Goal: Transaction & Acquisition: Purchase product/service

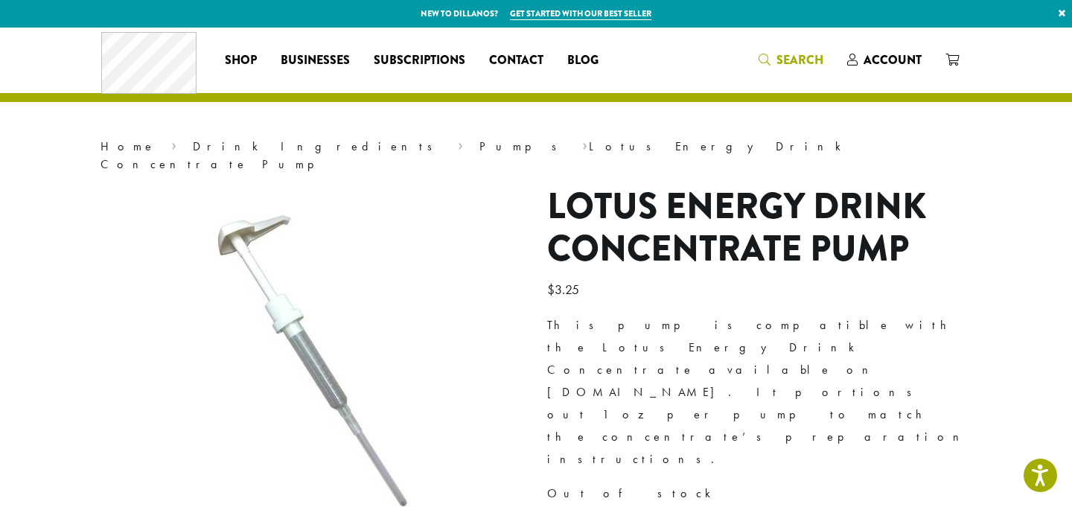
click at [779, 60] on span "Search" at bounding box center [799, 59] width 47 height 17
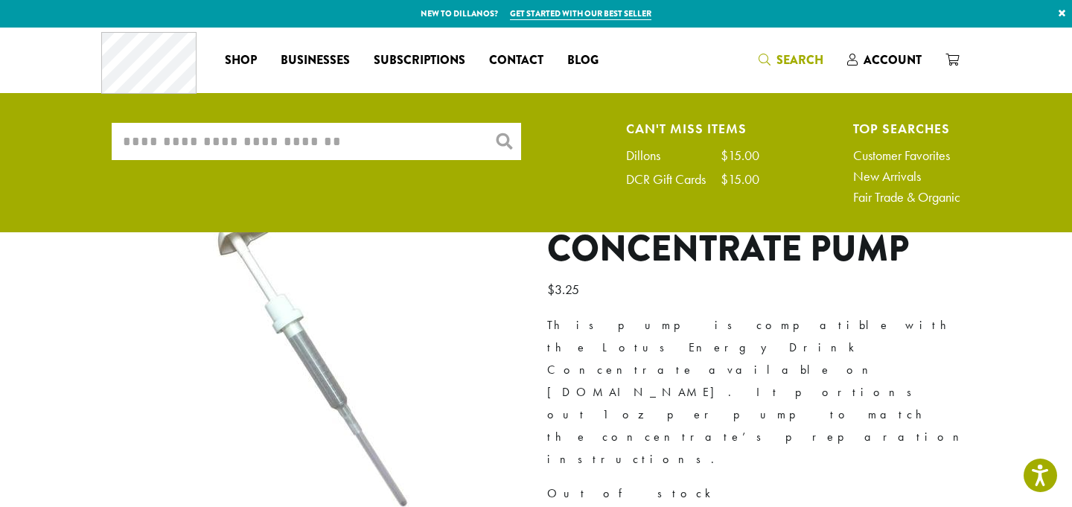
click at [422, 147] on input "What are you searching for?" at bounding box center [316, 141] width 409 height 37
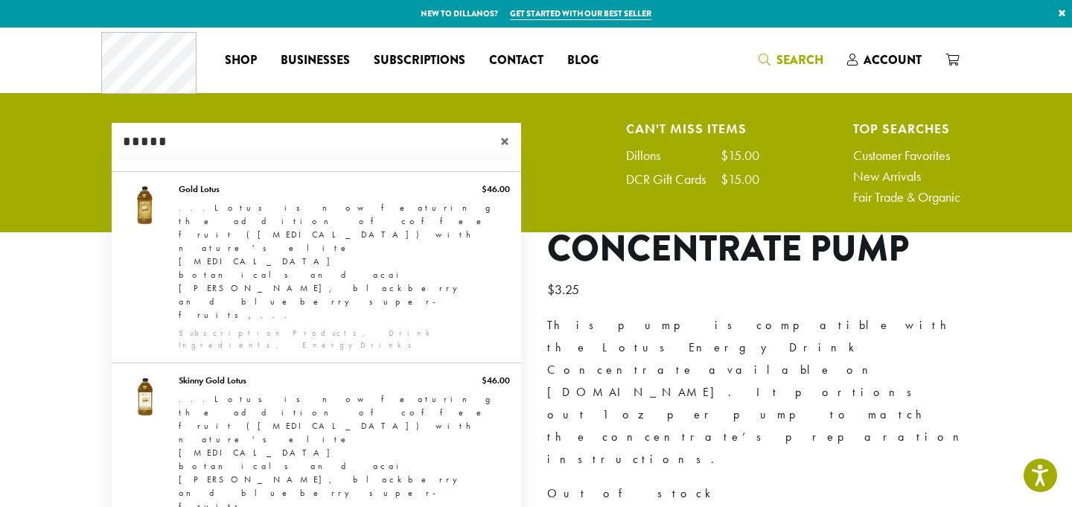
type input "*****"
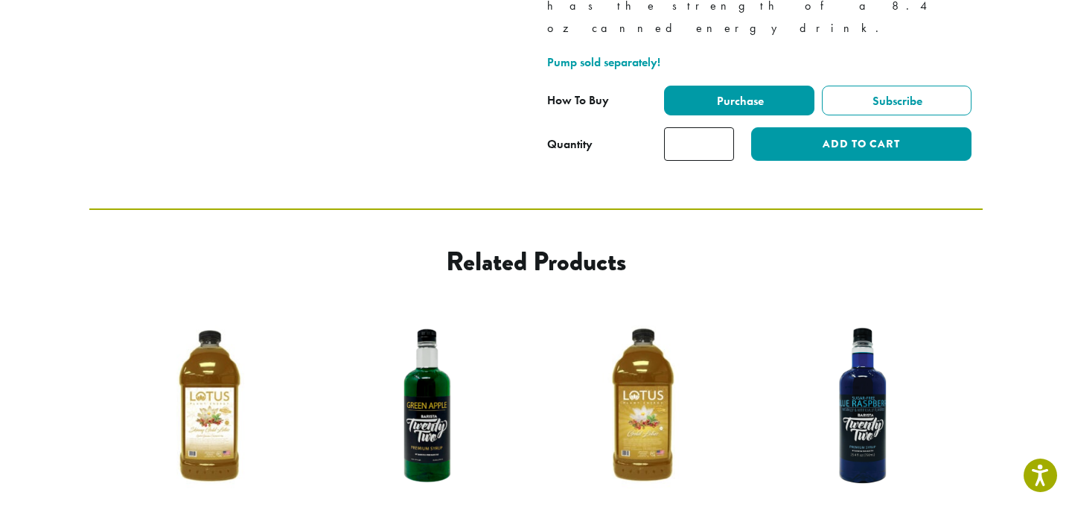
scroll to position [845, 0]
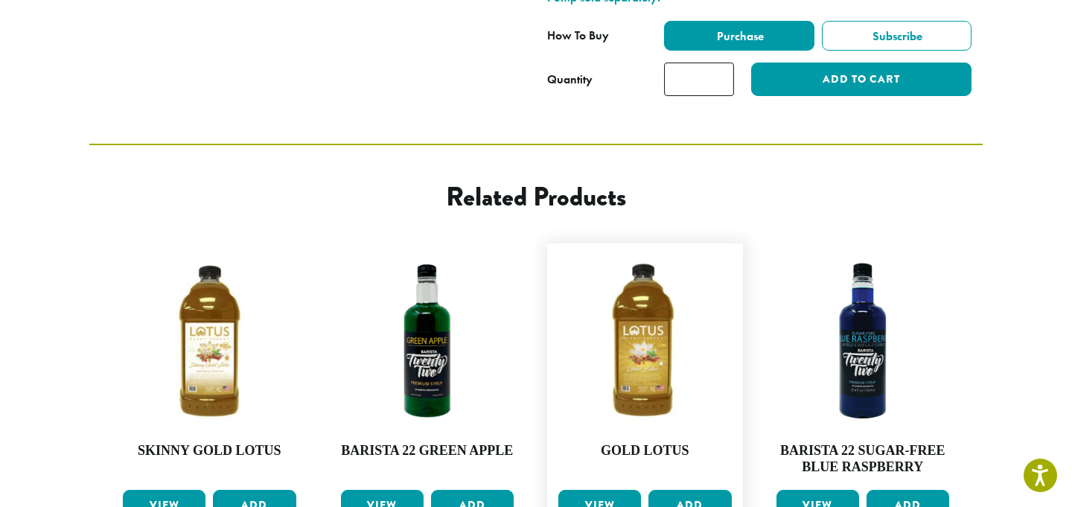
click at [619, 490] on link "View" at bounding box center [599, 505] width 83 height 31
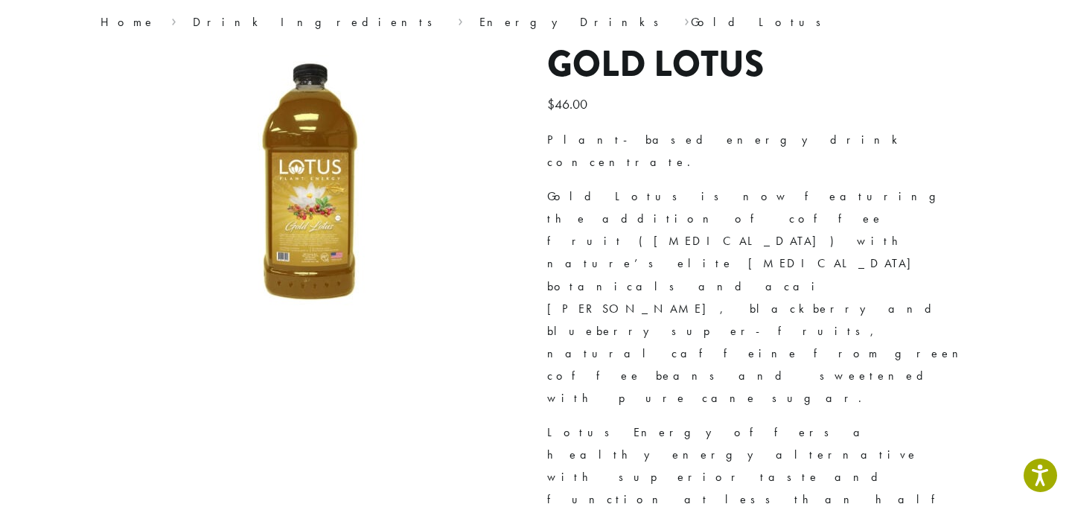
scroll to position [124, 0]
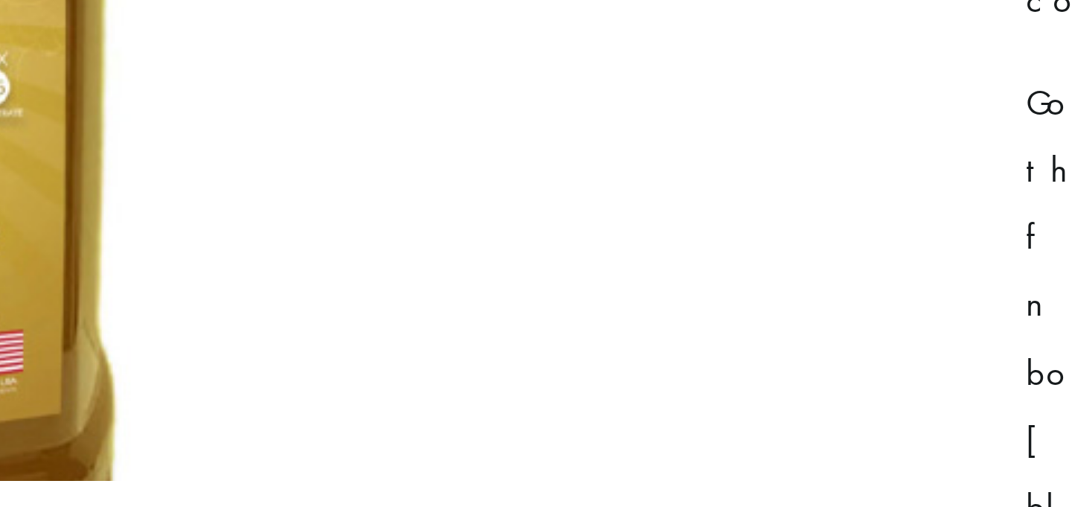
click at [468, 237] on img at bounding box center [141, 107] width 893 height 670
